Goal: Information Seeking & Learning: Learn about a topic

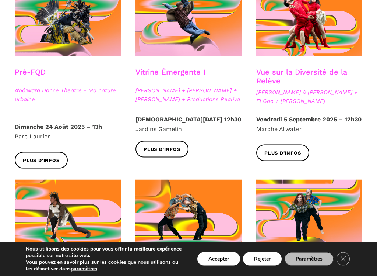
scroll to position [239, 0]
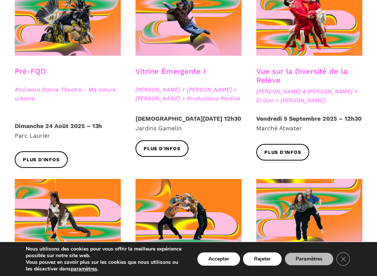
click at [357, 147] on div "Plus d'infos" at bounding box center [309, 158] width 121 height 28
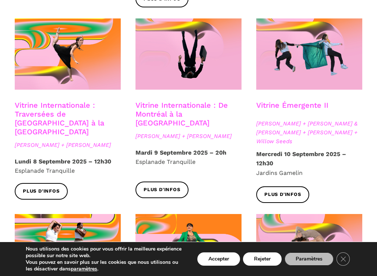
scroll to position [617, 0]
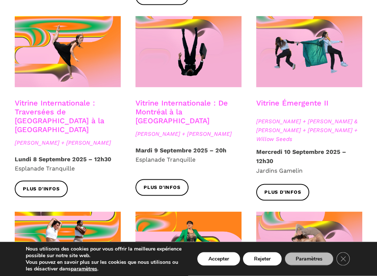
click at [354, 117] on span "Anna Vauquier + Lara & Jhazza + Vincent Lacasse + Willow Seeds" at bounding box center [309, 130] width 106 height 27
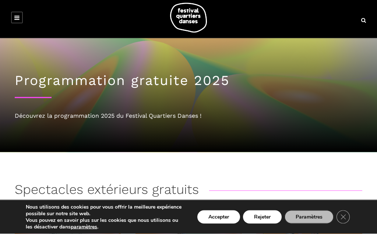
scroll to position [0, 0]
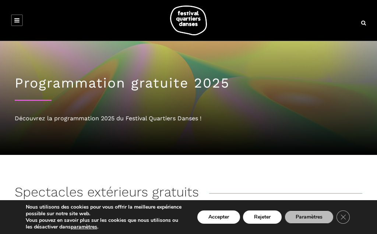
click at [346, 215] on icon "Close GDPR Cookie Banner" at bounding box center [343, 216] width 13 height 11
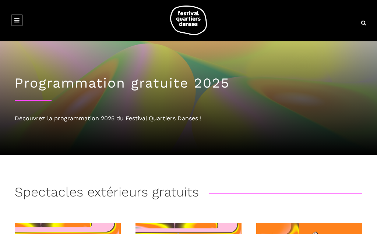
click at [325, 24] on div at bounding box center [188, 21] width 363 height 30
click at [189, 14] on img at bounding box center [188, 21] width 37 height 30
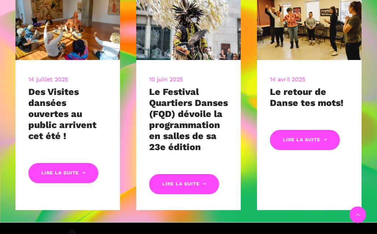
scroll to position [320, 0]
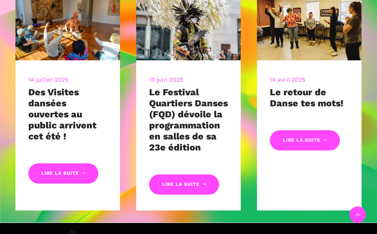
click at [164, 10] on img at bounding box center [188, 25] width 105 height 70
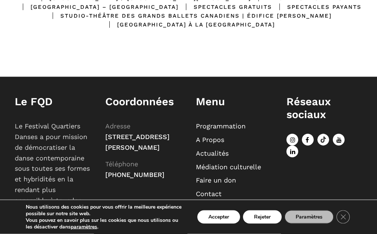
scroll to position [341, 0]
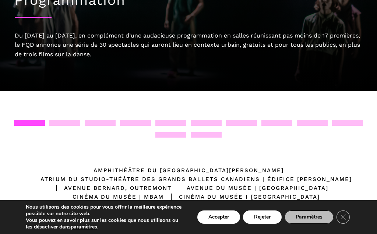
scroll to position [0, 0]
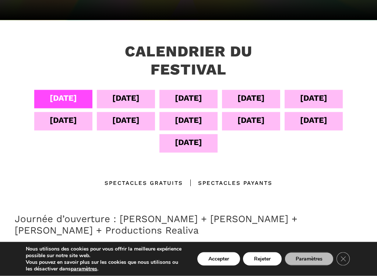
scroll to position [136, 0]
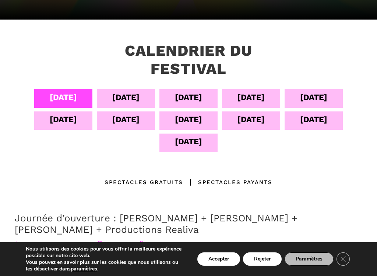
click at [258, 94] on div "07 sept" at bounding box center [251, 97] width 27 height 13
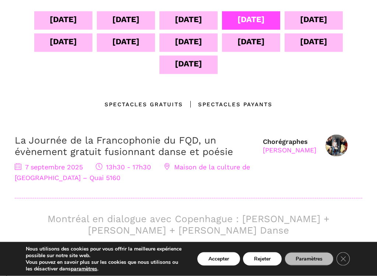
scroll to position [214, 0]
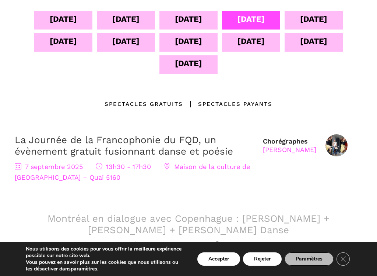
click at [294, 194] on div "Chorégraphes Taafé Fanga La Journée de la Francophonie du FQD, un évènement gra…" at bounding box center [189, 166] width 348 height 64
click at [151, 99] on div "Spectacles gratuits" at bounding box center [144, 103] width 78 height 9
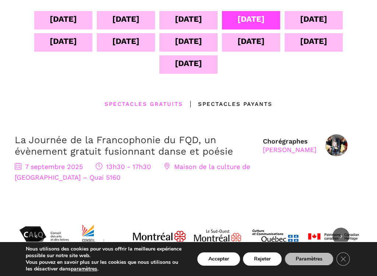
click at [147, 101] on div "Spectacles gratuits" at bounding box center [144, 103] width 78 height 9
click at [265, 13] on div "07 sept" at bounding box center [251, 19] width 27 height 13
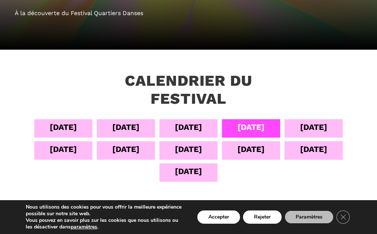
scroll to position [105, 0]
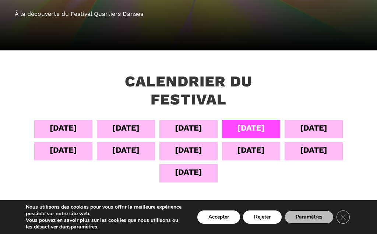
click at [197, 76] on h3 "Calendrier du festival" at bounding box center [188, 91] width 203 height 36
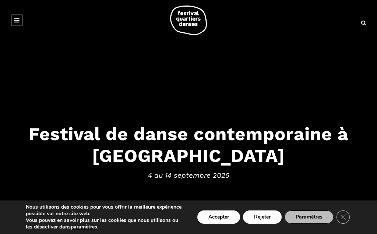
click at [219, 214] on button "Accepter" at bounding box center [218, 217] width 43 height 13
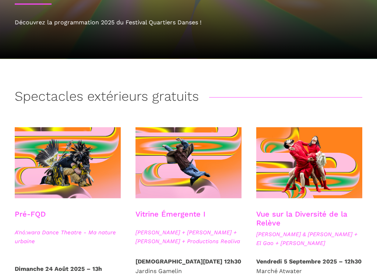
scroll to position [101, 0]
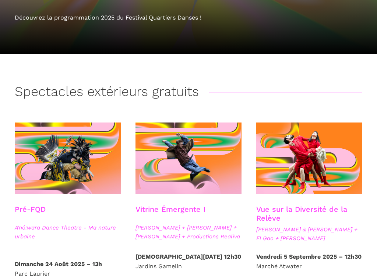
click at [236, 222] on div "Vitrine Émergente I" at bounding box center [189, 213] width 106 height 18
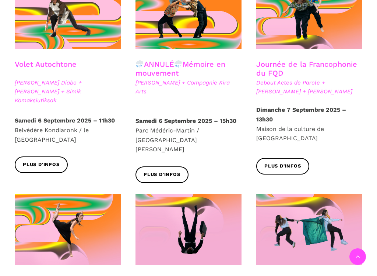
scroll to position [440, 0]
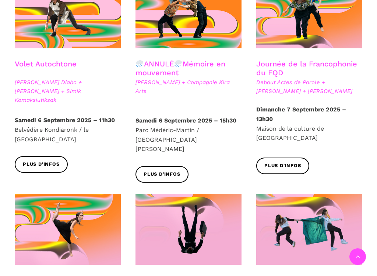
click at [289, 157] on link "Plus d'infos" at bounding box center [282, 165] width 53 height 17
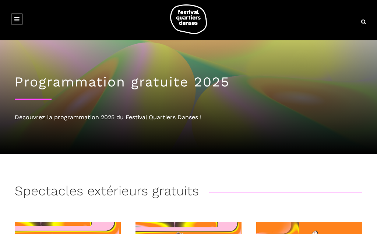
scroll to position [0, 0]
